Goal: Information Seeking & Learning: Find specific fact

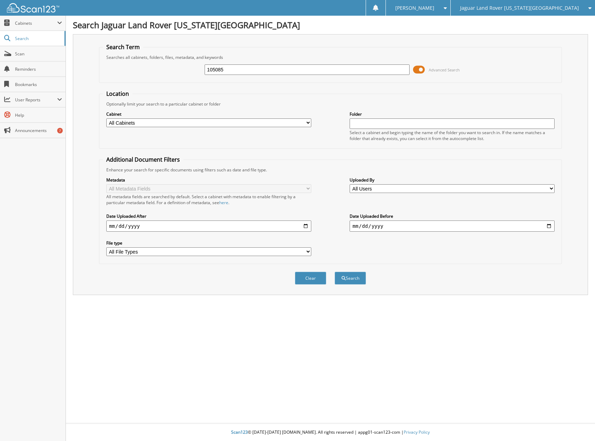
type input "105085"
click at [335, 272] on button "Search" at bounding box center [350, 278] width 31 height 13
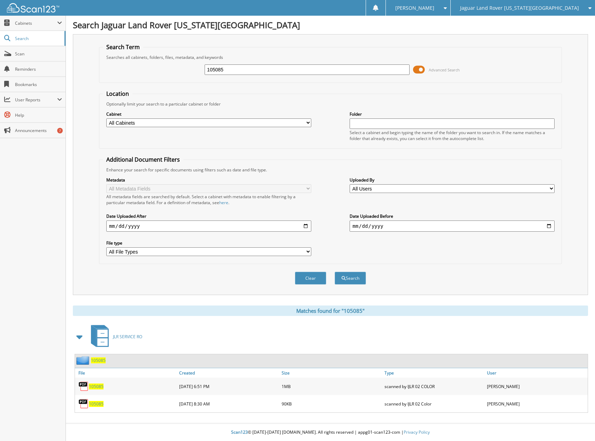
drag, startPoint x: 227, startPoint y: 70, endPoint x: 191, endPoint y: 70, distance: 35.9
click at [191, 70] on div "105085 Advanced Search" at bounding box center [330, 69] width 455 height 19
